Goal: Task Accomplishment & Management: Manage account settings

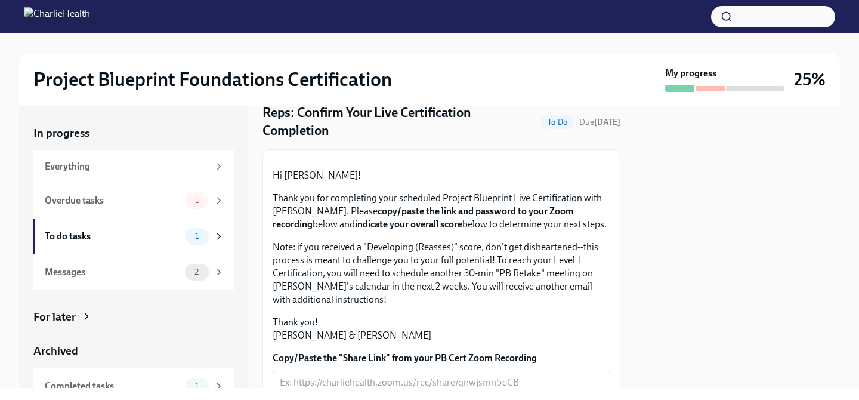
scroll to position [47, 0]
click at [115, 208] on div "Overdue tasks 1" at bounding box center [135, 200] width 180 height 17
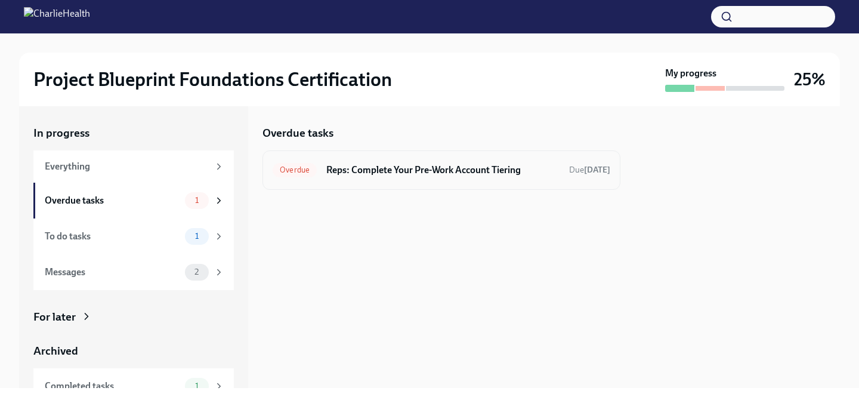
click at [384, 172] on h6 "Reps: Complete Your Pre-Work Account Tiering" at bounding box center [442, 169] width 233 height 13
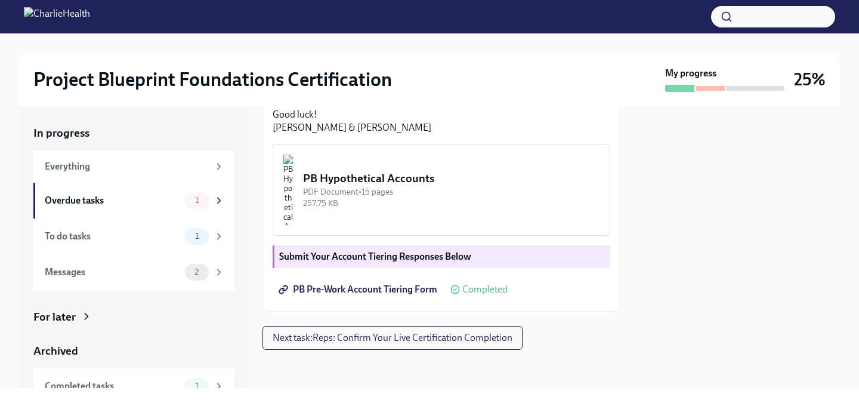
scroll to position [394, 0]
click at [163, 279] on div "Messages 2" at bounding box center [135, 272] width 180 height 17
